Goal: Task Accomplishment & Management: Manage account settings

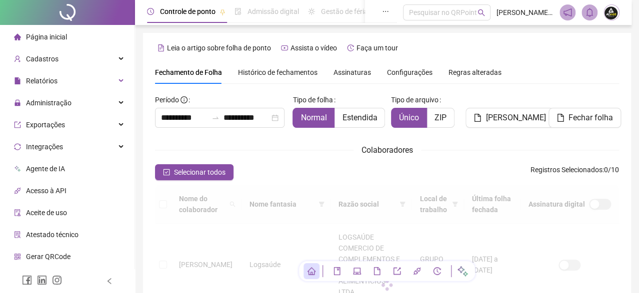
click at [240, 144] on div "Colaboradores" at bounding box center [387, 150] width 464 height 12
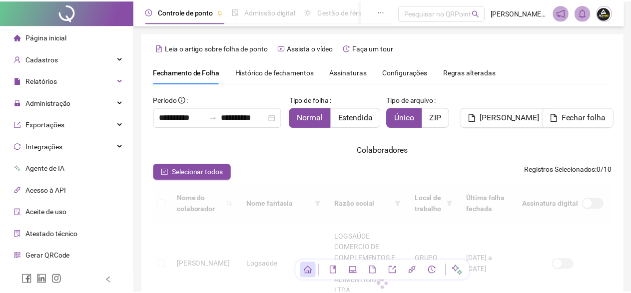
scroll to position [27, 0]
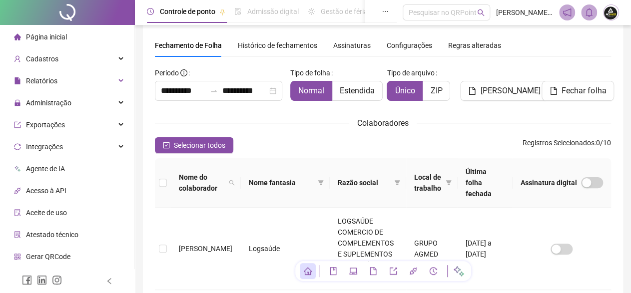
click at [235, 90] on input "**********" at bounding box center [244, 91] width 45 height 12
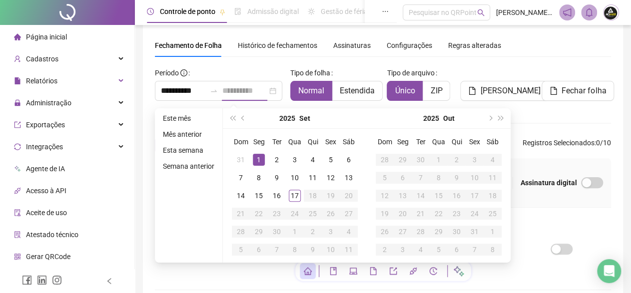
click at [255, 159] on div "1" at bounding box center [259, 160] width 12 height 12
type input "**********"
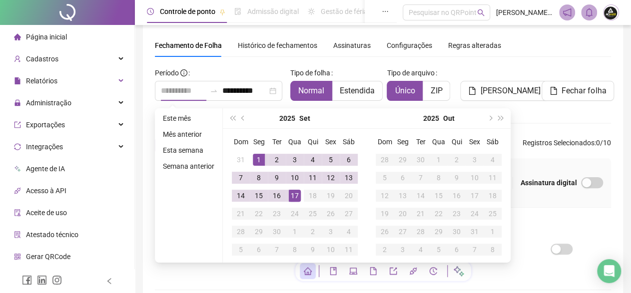
click at [291, 193] on div "17" at bounding box center [295, 196] width 12 height 12
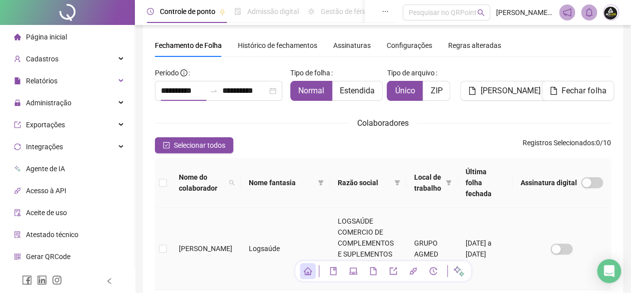
type input "**********"
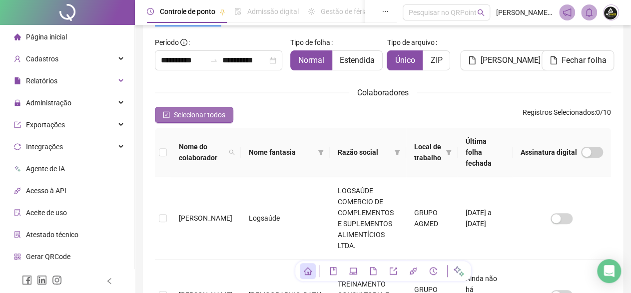
click at [216, 113] on span "Selecionar todos" at bounding box center [199, 114] width 51 height 11
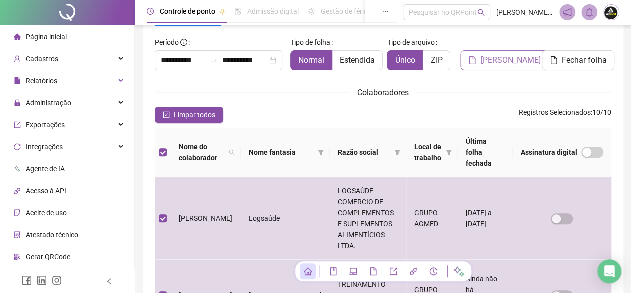
click at [478, 59] on button "[PERSON_NAME]" at bounding box center [504, 60] width 88 height 20
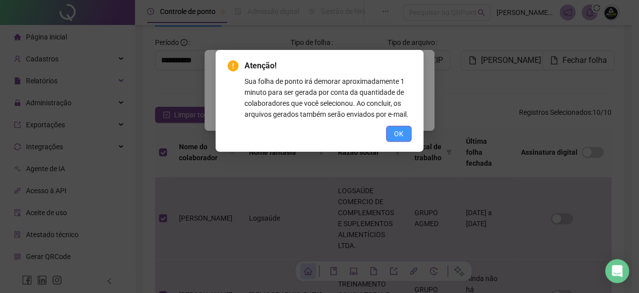
click at [392, 134] on button "OK" at bounding box center [398, 134] width 25 height 16
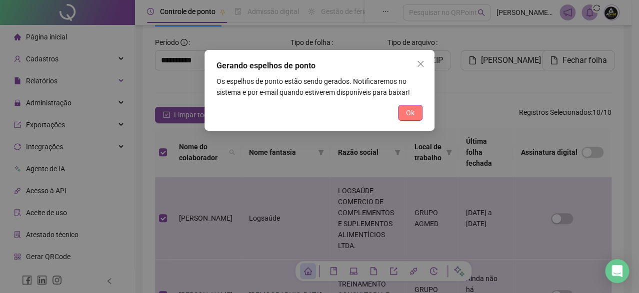
click at [410, 115] on span "Ok" at bounding box center [410, 112] width 8 height 11
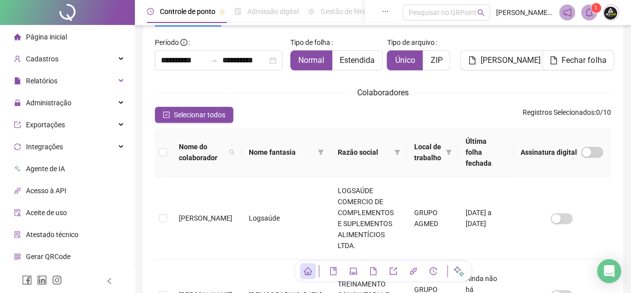
click at [592, 13] on icon "bell" at bounding box center [589, 12] width 7 height 9
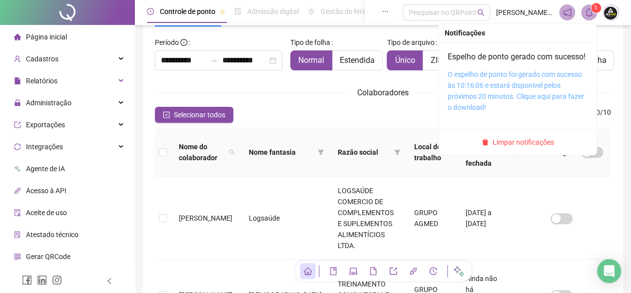
click at [564, 86] on link "O espelho de ponto foi gerado com sucesso às 10:16:06 e estará disponível pelos…" at bounding box center [516, 90] width 136 height 41
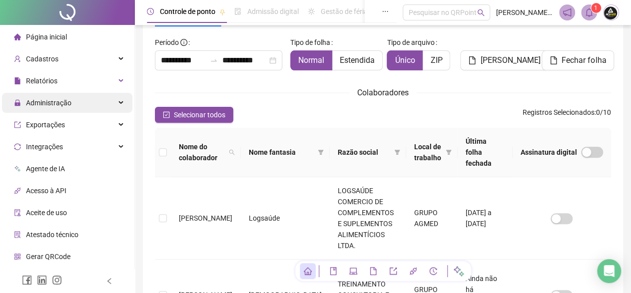
click at [39, 104] on span "Administração" at bounding box center [48, 103] width 45 height 8
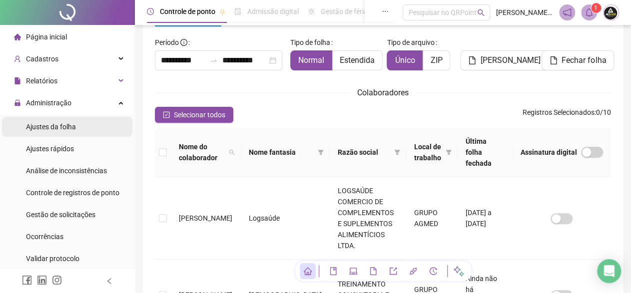
click at [45, 126] on span "Ajustes da folha" at bounding box center [51, 127] width 50 height 8
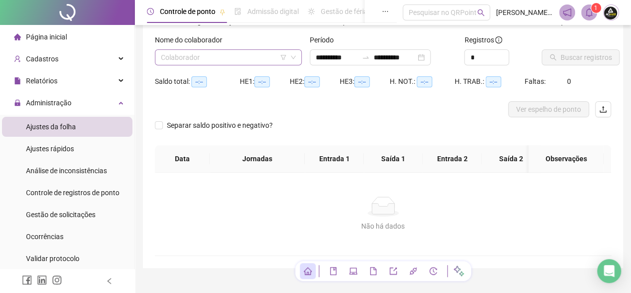
click at [207, 56] on input "search" at bounding box center [224, 57] width 126 height 15
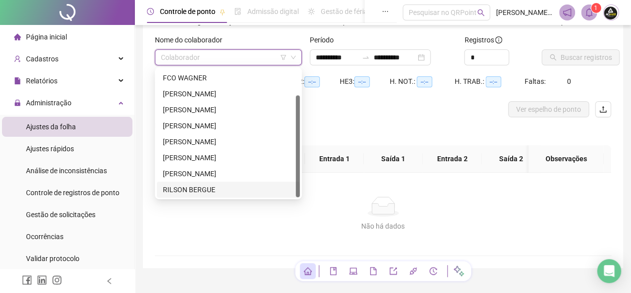
scroll to position [102, 0]
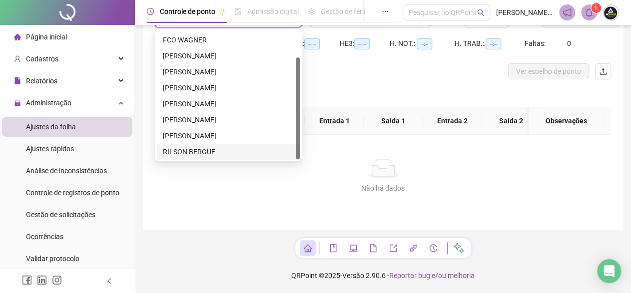
click at [192, 146] on div "RILSON BERGUE" at bounding box center [228, 151] width 131 height 11
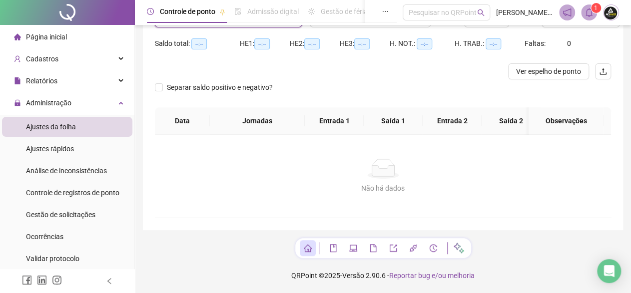
scroll to position [2, 0]
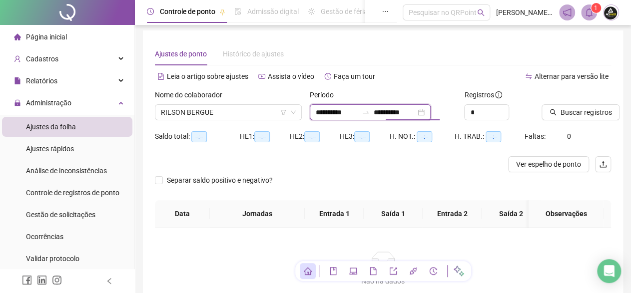
click at [386, 113] on input "**********" at bounding box center [395, 112] width 42 height 11
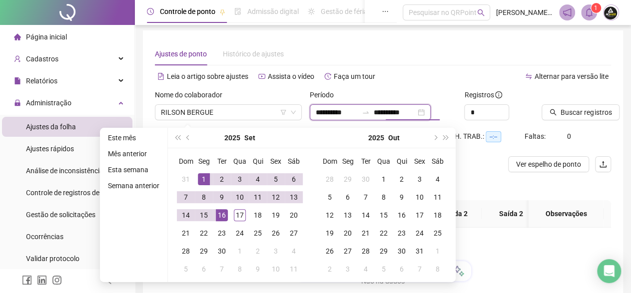
type input "**********"
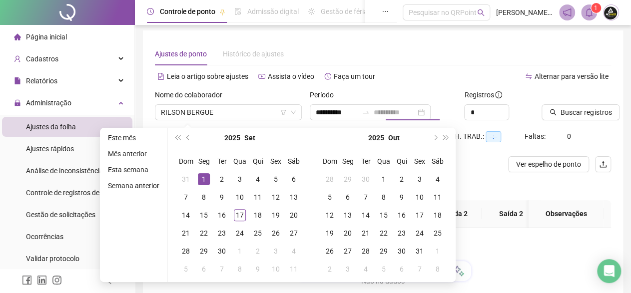
click at [201, 178] on div "1" at bounding box center [204, 179] width 12 height 12
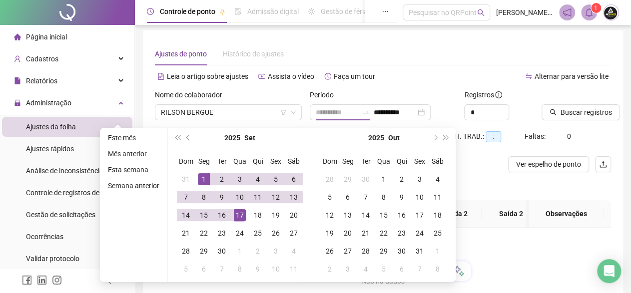
click at [237, 216] on div "17" at bounding box center [240, 215] width 12 height 12
type input "**********"
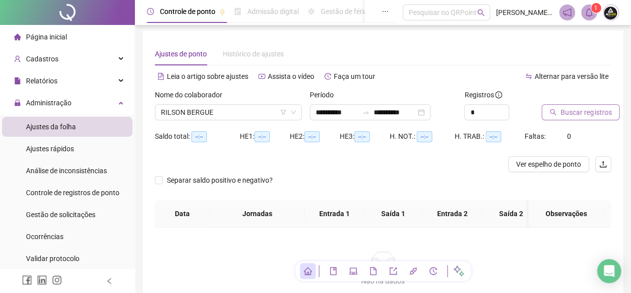
click at [572, 113] on span "Buscar registros" at bounding box center [586, 112] width 51 height 11
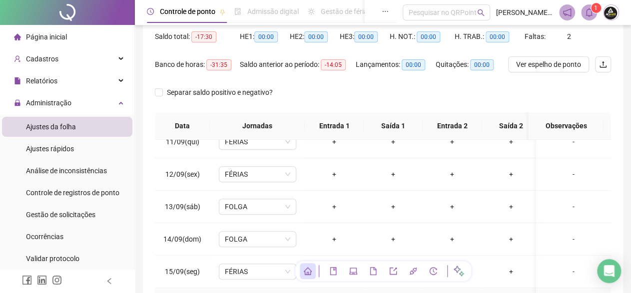
scroll to position [237, 0]
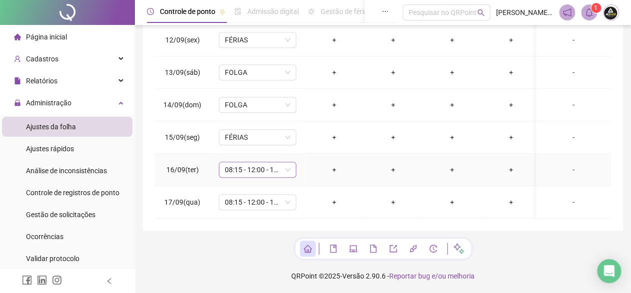
click at [282, 164] on span "08:15 - 12:00 - 13:00 18:00" at bounding box center [257, 169] width 65 height 15
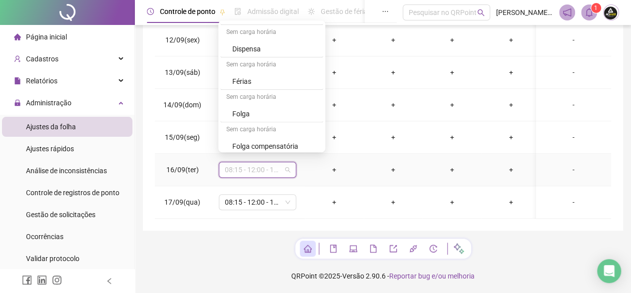
scroll to position [585, 0]
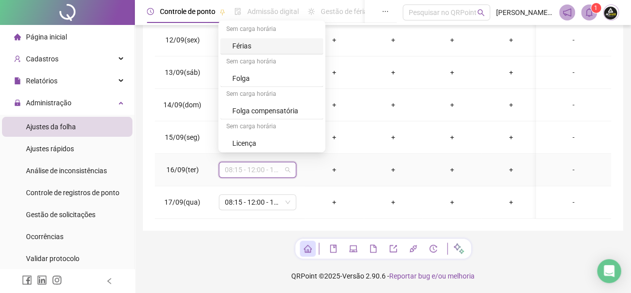
click at [240, 44] on div "Férias" at bounding box center [274, 45] width 85 height 11
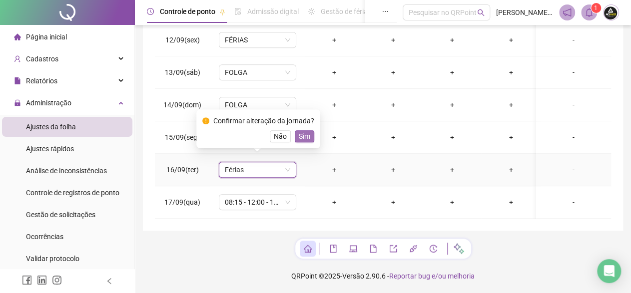
click at [300, 134] on span "Sim" at bounding box center [304, 136] width 11 height 11
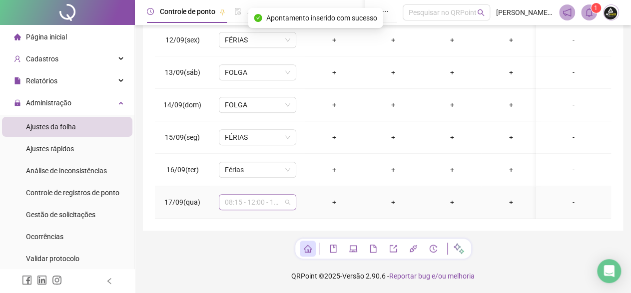
click at [286, 195] on span "08:15 - 12:00 - 13:00 18:00" at bounding box center [257, 202] width 65 height 15
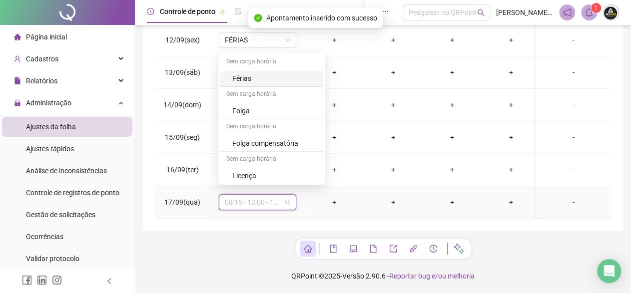
click at [244, 75] on div "Férias" at bounding box center [274, 78] width 85 height 11
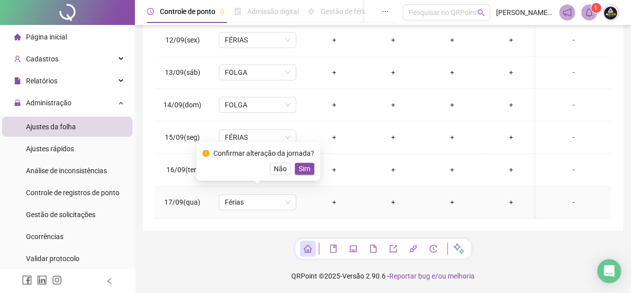
click at [299, 171] on span "Sim" at bounding box center [304, 168] width 11 height 11
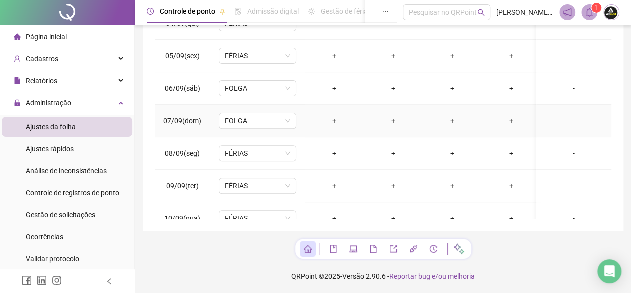
scroll to position [0, 0]
